Goal: Book appointment/travel/reservation

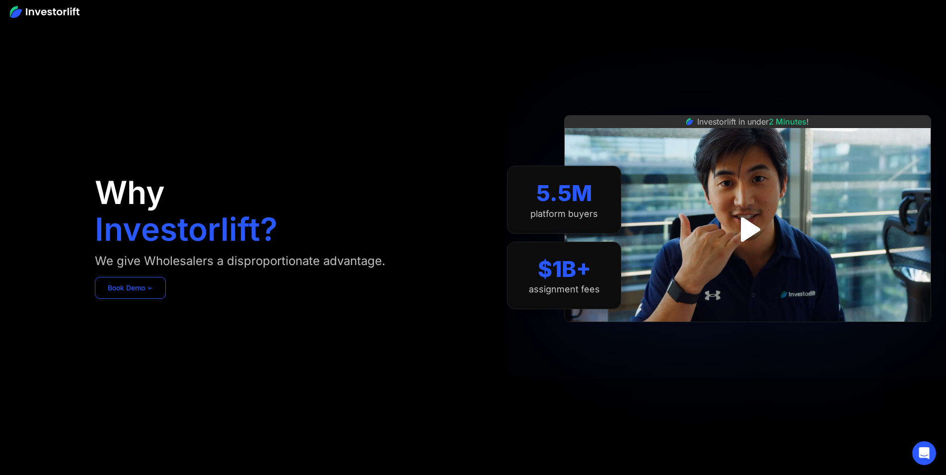
click at [166, 299] on link "Book Demo ➢" at bounding box center [130, 288] width 71 height 22
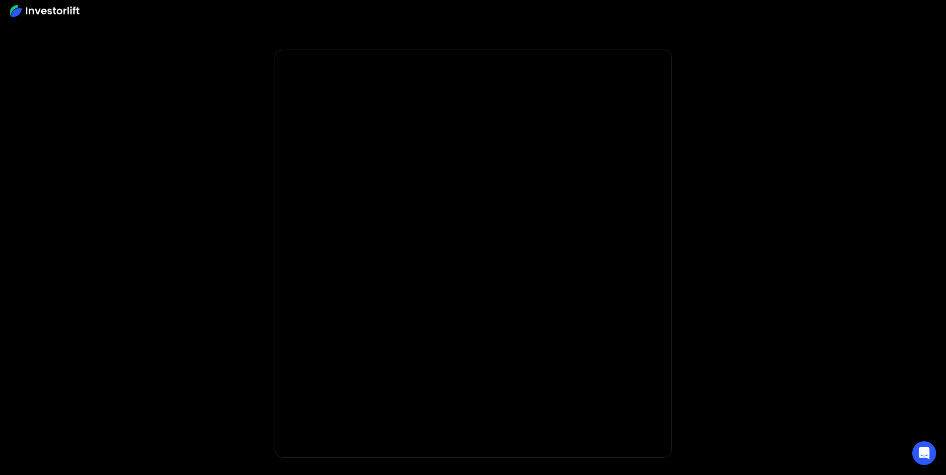
click at [213, 273] on body "* Important: Investorlift requires a minimum investment of $2,000 to join. * * …" at bounding box center [473, 297] width 946 height 595
click at [224, 286] on body "* Important: Investorlift requires a minimum investment of $2,000 to join. * * …" at bounding box center [473, 297] width 946 height 595
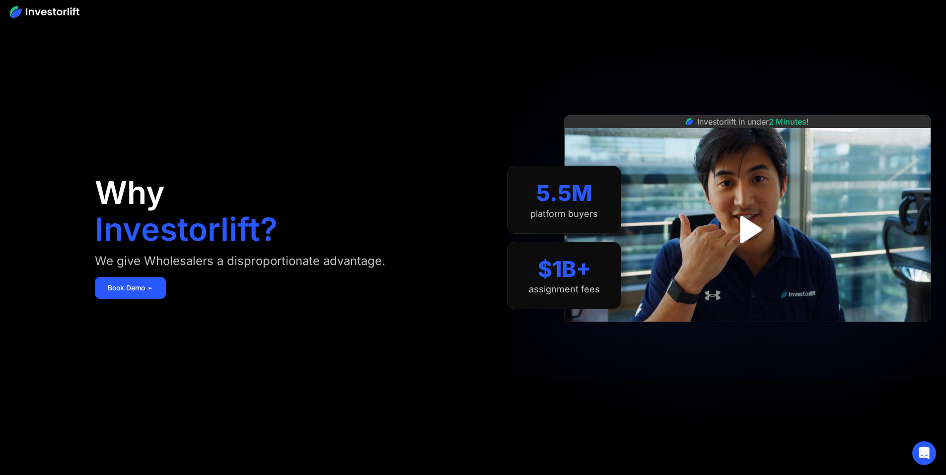
click at [354, 34] on div "Why Investorlift? We give Wholesalers a disproportionate advantage. [DEMOGRAPHI…" at bounding box center [284, 238] width 378 height 416
